Goal: Information Seeking & Learning: Learn about a topic

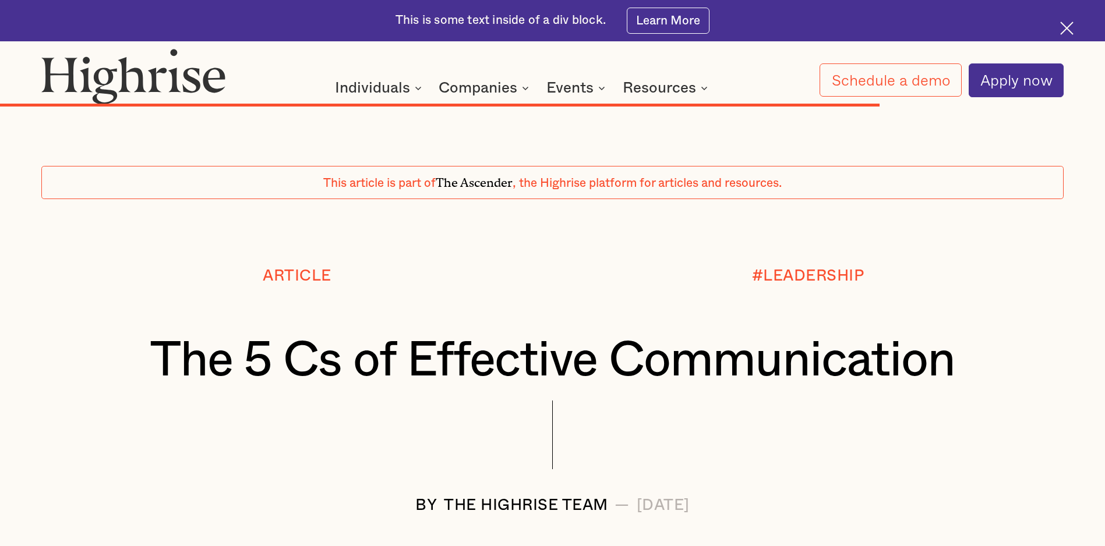
scroll to position [6112, 0]
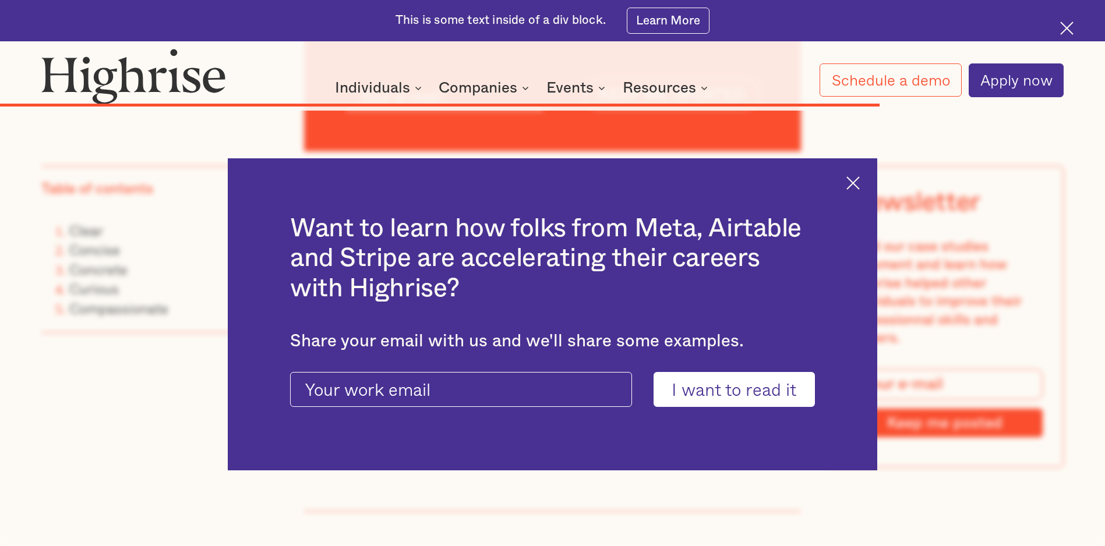
click at [859, 185] on img at bounding box center [852, 182] width 13 height 13
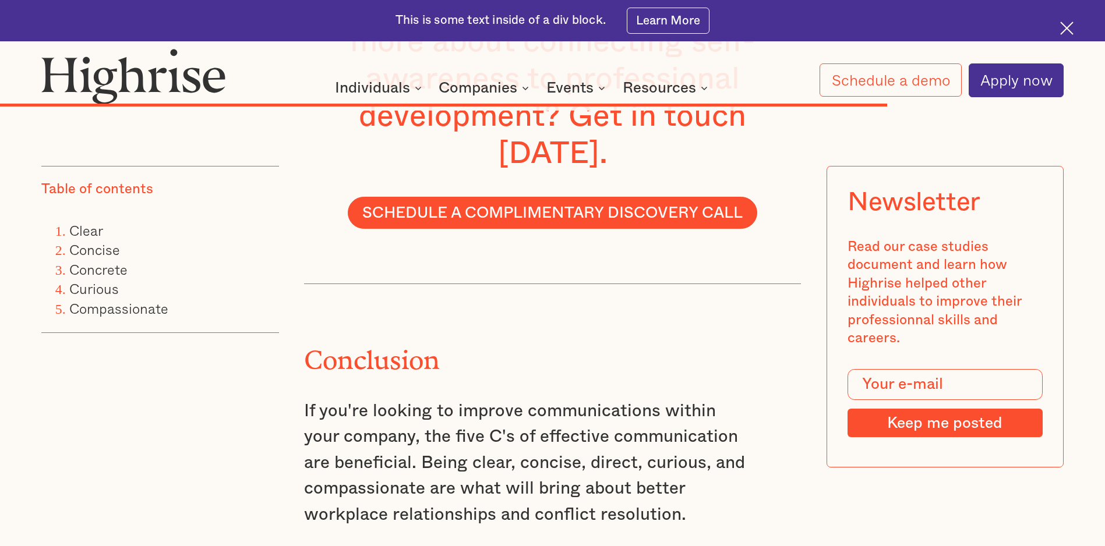
scroll to position [6120, 0]
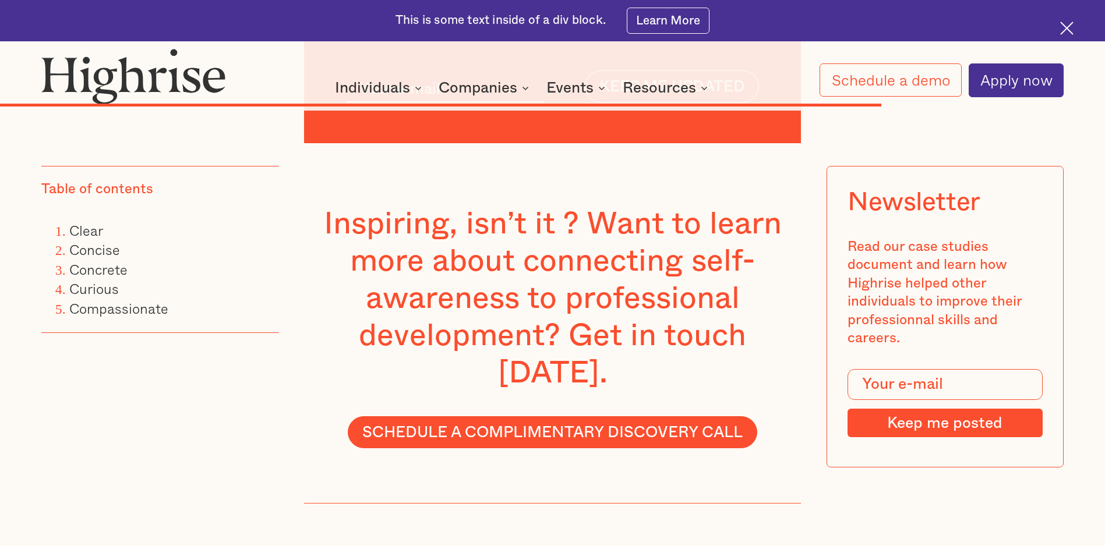
drag, startPoint x: 521, startPoint y: 459, endPoint x: 289, endPoint y: 285, distance: 290.3
copy div "If you're looking to improve communications within your company, the five C's o…"
drag, startPoint x: 381, startPoint y: 328, endPoint x: 291, endPoint y: 279, distance: 103.4
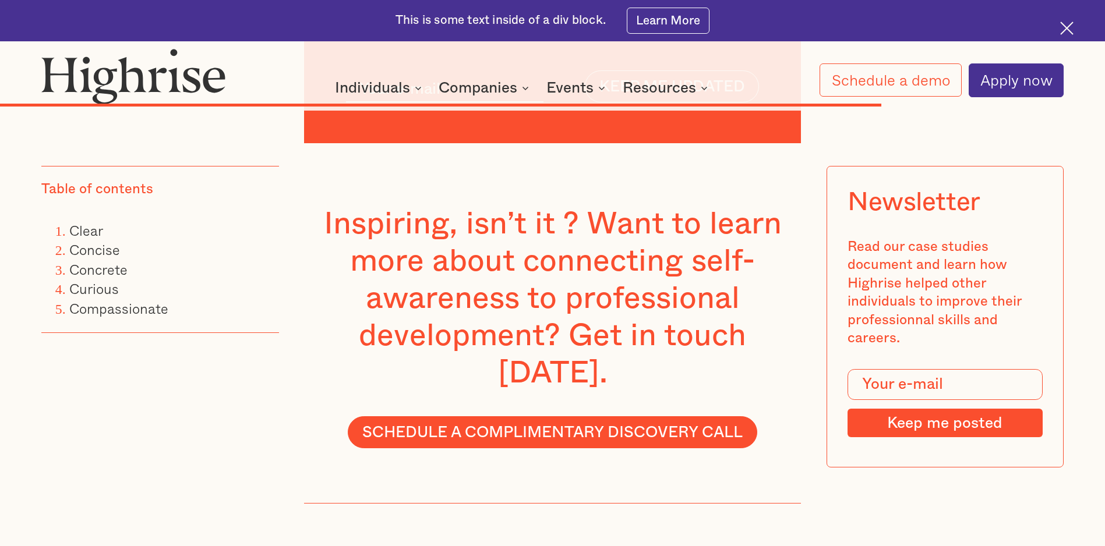
copy p "If you're looking to improve communications within your company, the five C's o…"
drag, startPoint x: 175, startPoint y: 306, endPoint x: 72, endPoint y: 237, distance: 124.2
click at [72, 237] on div "Table of contents Clear Concise Concrete Curious Compassionate" at bounding box center [160, 249] width 238 height 167
copy ol "Clear Concise Concrete Curious Compassionate"
